Goal: Information Seeking & Learning: Understand process/instructions

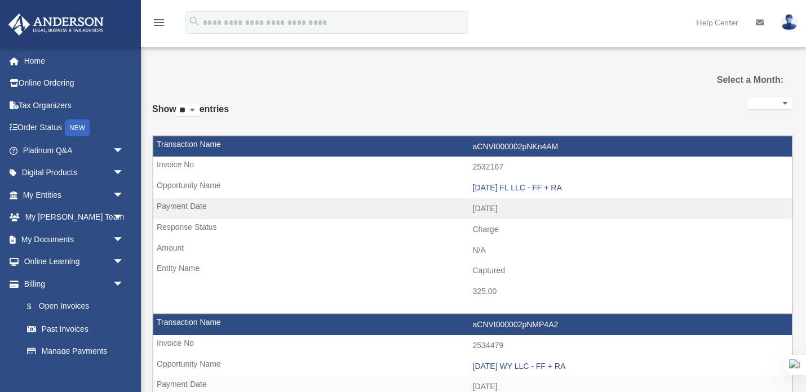
select select
click at [63, 150] on link "Platinum Q&A arrow_drop_down" at bounding box center [74, 150] width 133 height 23
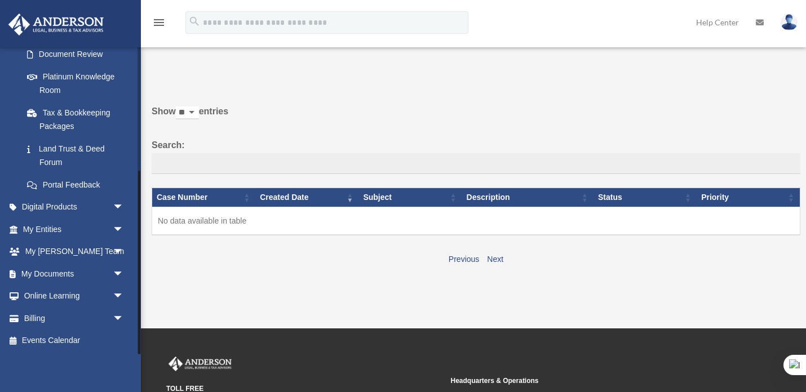
scroll to position [78, 0]
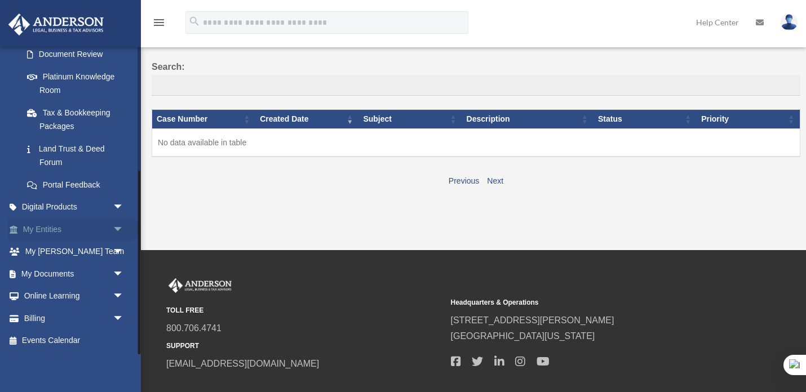
click at [60, 229] on link "My Entities arrow_drop_down" at bounding box center [74, 229] width 133 height 23
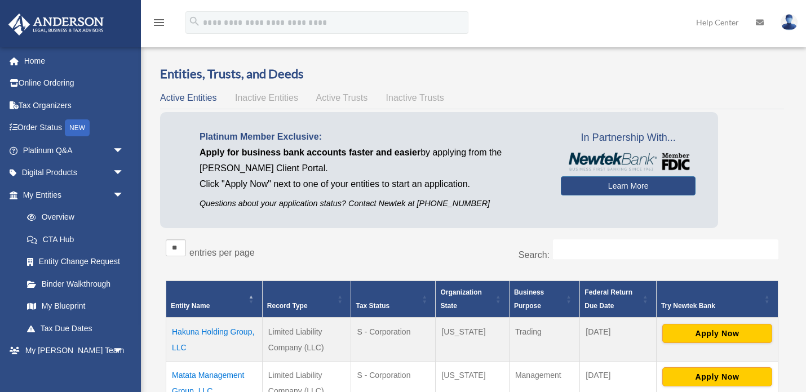
scroll to position [141, 0]
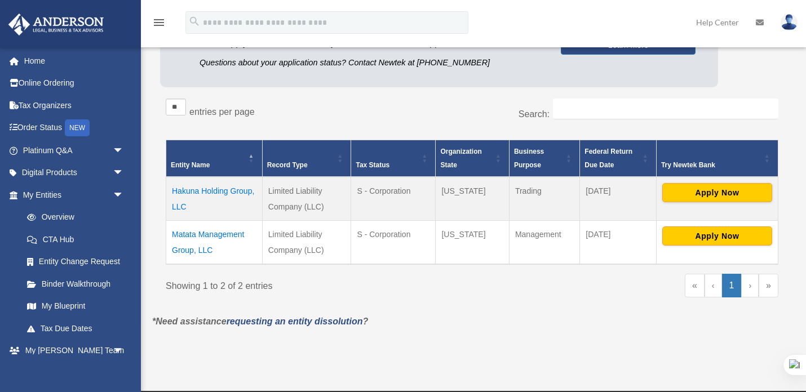
click at [222, 189] on td "Hakuna Holding Group, LLC" at bounding box center [214, 199] width 96 height 44
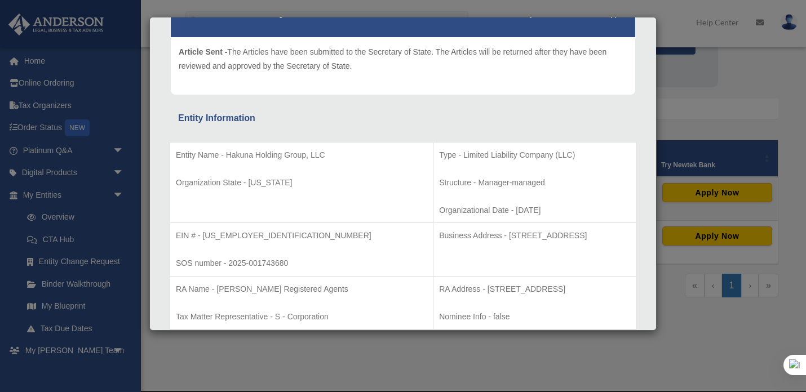
scroll to position [247, 0]
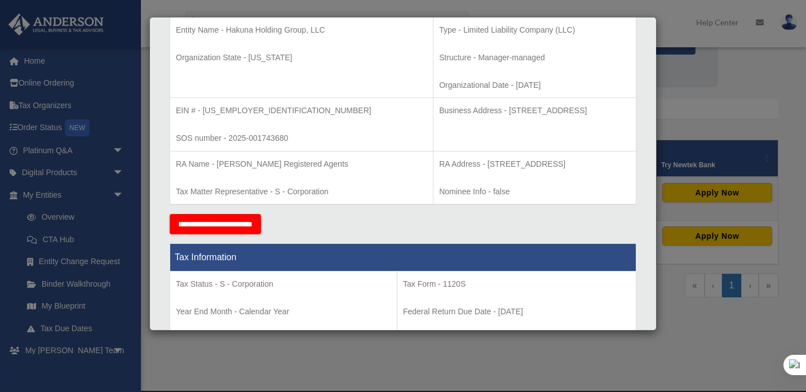
click at [702, 78] on div "Details × Articles Sent Organizational Date" at bounding box center [403, 196] width 806 height 392
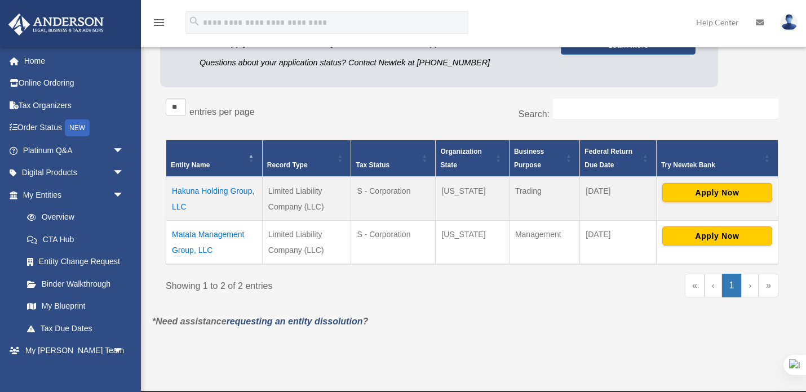
click at [157, 86] on div "Entities, Trusts, and Deeds Active Entities Inactive Entities Active Trusts Ina…" at bounding box center [472, 119] width 640 height 390
click at [336, 322] on link "requesting an entity dissolution" at bounding box center [295, 322] width 136 height 10
